Goal: Find specific page/section: Find specific page/section

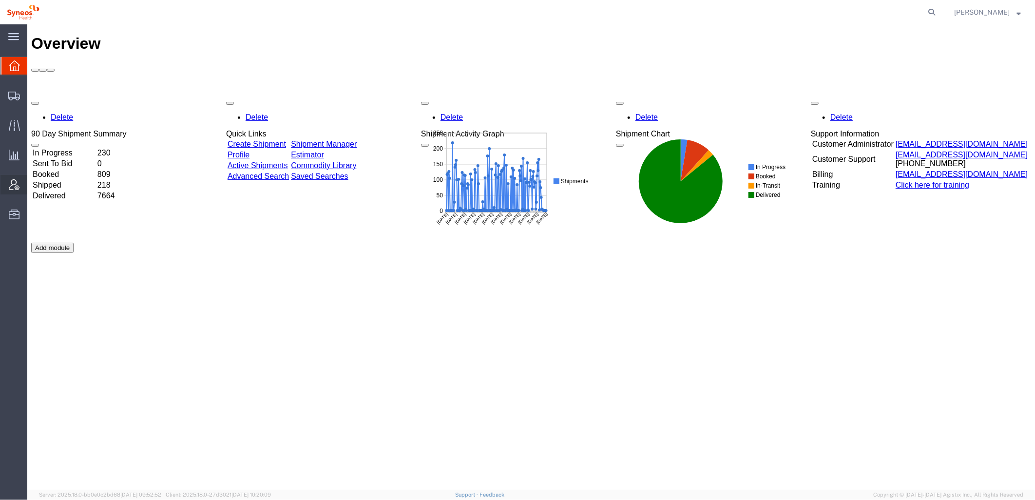
click at [17, 188] on icon at bounding box center [14, 184] width 11 height 11
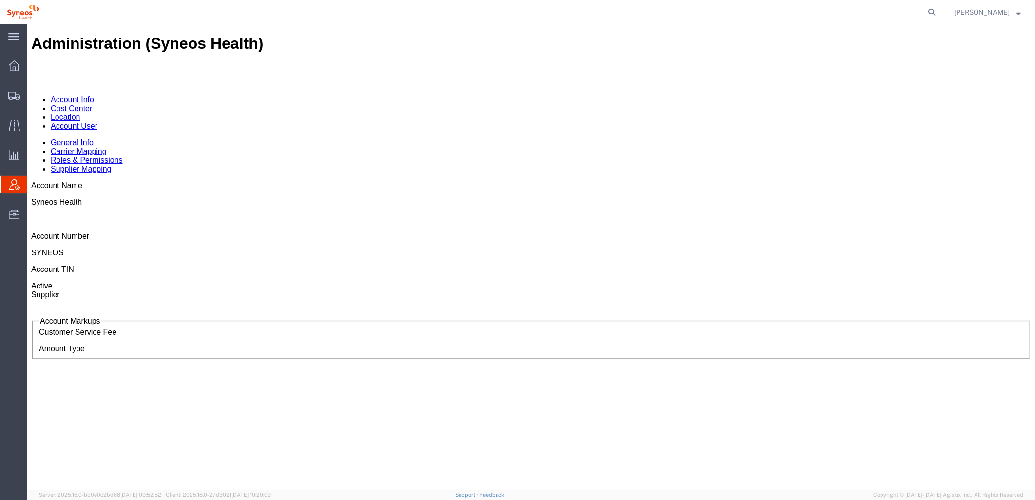
click at [97, 121] on link "Account User" at bounding box center [73, 125] width 47 height 8
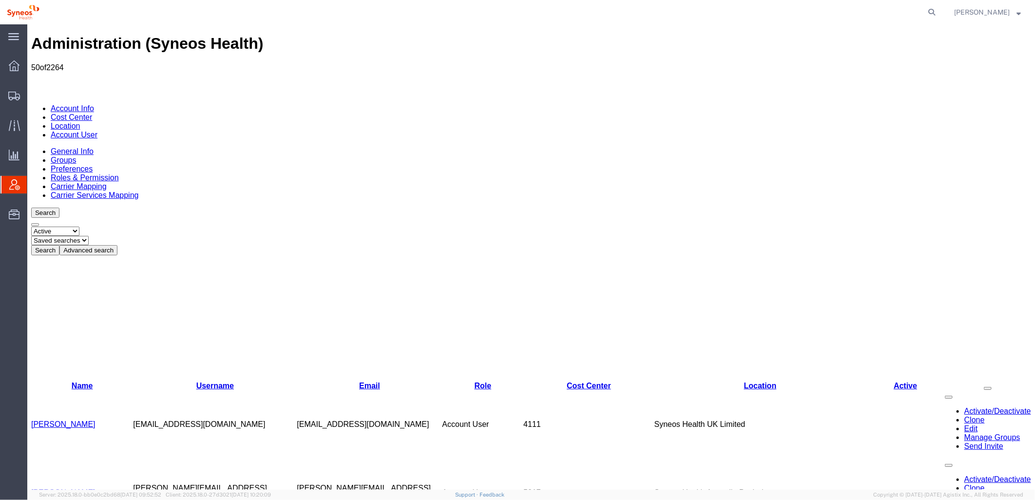
click at [117, 245] on button "Advanced search" at bounding box center [88, 250] width 58 height 10
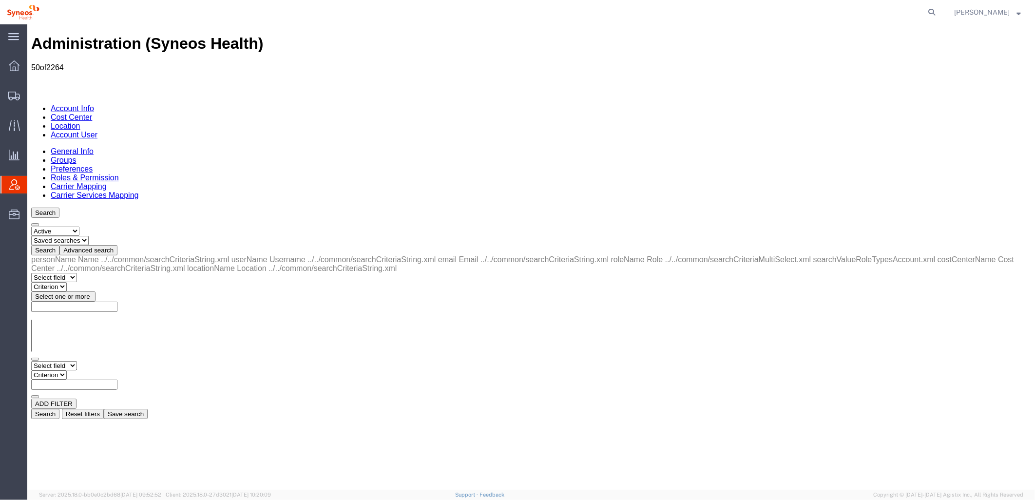
click at [76, 226] on select "Select status Active All Inactive" at bounding box center [55, 230] width 48 height 9
click at [109, 398] on div "ADD FILTER" at bounding box center [531, 403] width 1000 height 10
click at [76, 361] on select "Select field Cost Center Email Location Name Role Username" at bounding box center [54, 365] width 46 height 9
select select "locationName"
click at [31, 361] on select "Select field Cost Center Email Location Name Role Username" at bounding box center [54, 365] width 46 height 9
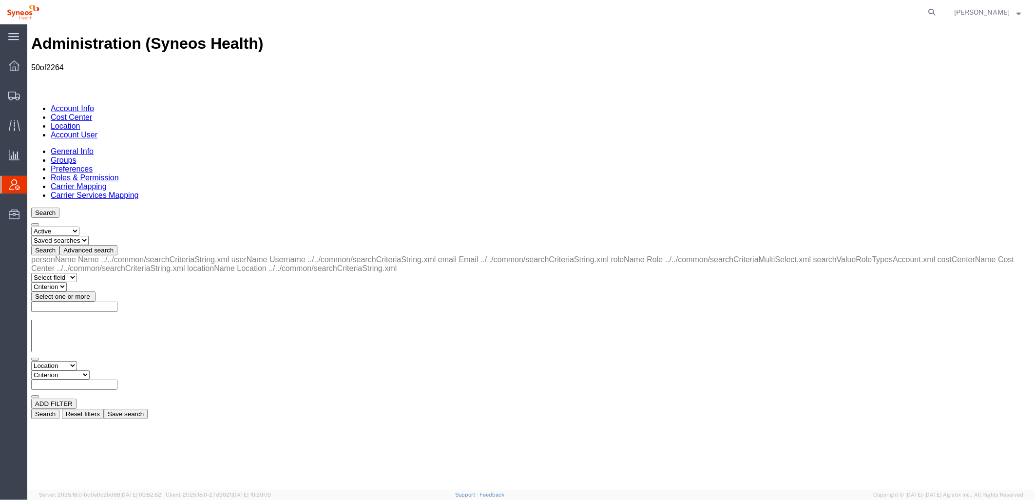
drag, startPoint x: 208, startPoint y: 178, endPoint x: 174, endPoint y: 152, distance: 43.4
click at [89, 370] on select "Criterion contains does not contain is is blank is not blank starts with" at bounding box center [60, 374] width 58 height 9
select select "contains"
click at [89, 370] on select "Criterion contains does not contain is is blank is not blank starts with" at bounding box center [60, 374] width 58 height 9
click at [117, 379] on input "text" at bounding box center [74, 384] width 86 height 10
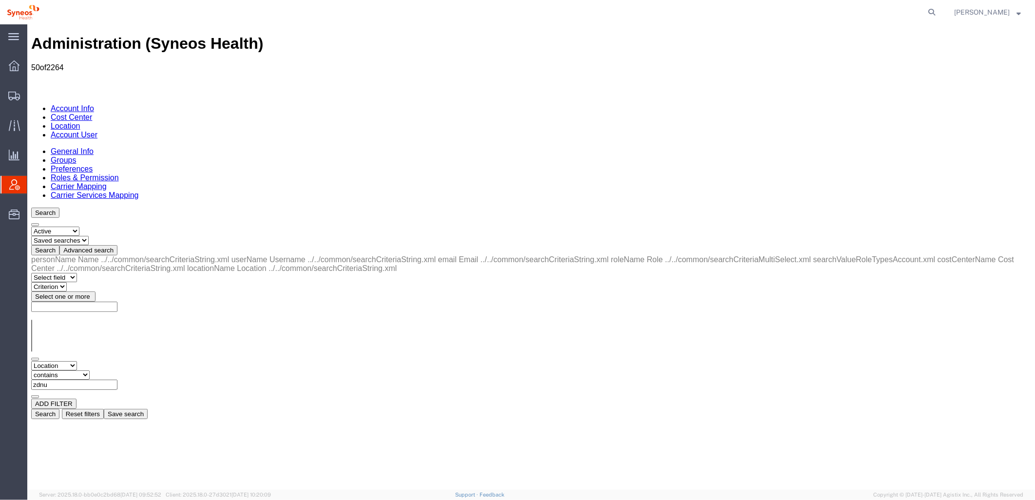
type input "zdnu"
click at [59, 408] on button "Search" at bounding box center [45, 413] width 28 height 10
